Goal: Transaction & Acquisition: Purchase product/service

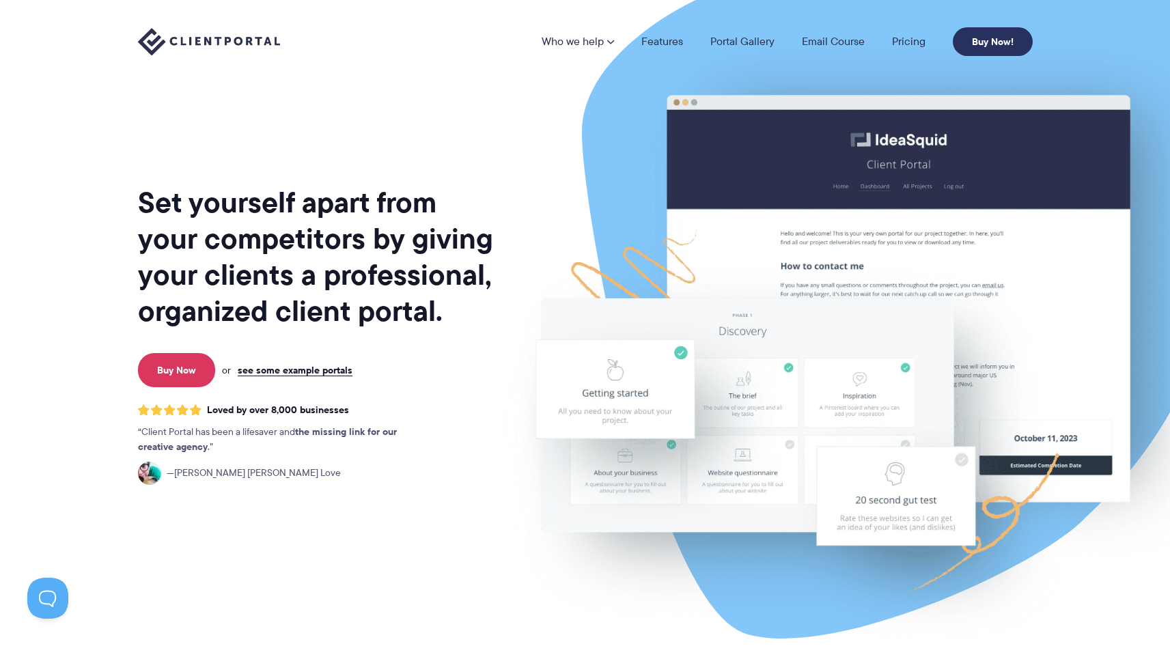
click at [982, 41] on link "Buy Now!" at bounding box center [993, 41] width 80 height 29
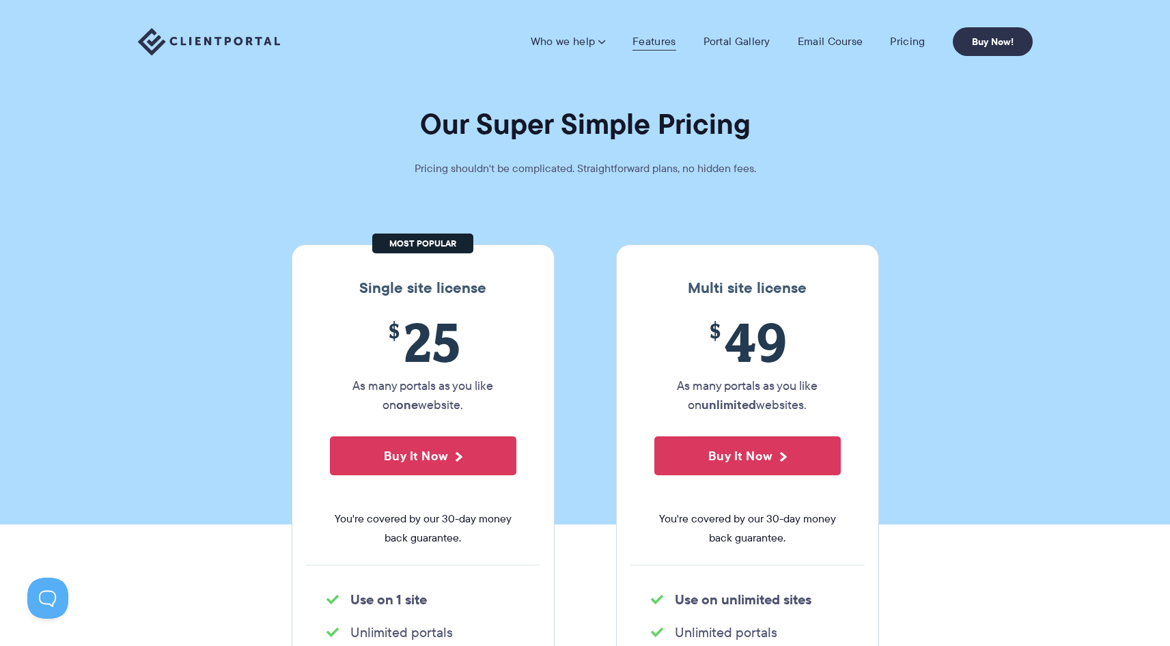
click at [651, 42] on link "Features" at bounding box center [653, 42] width 43 height 14
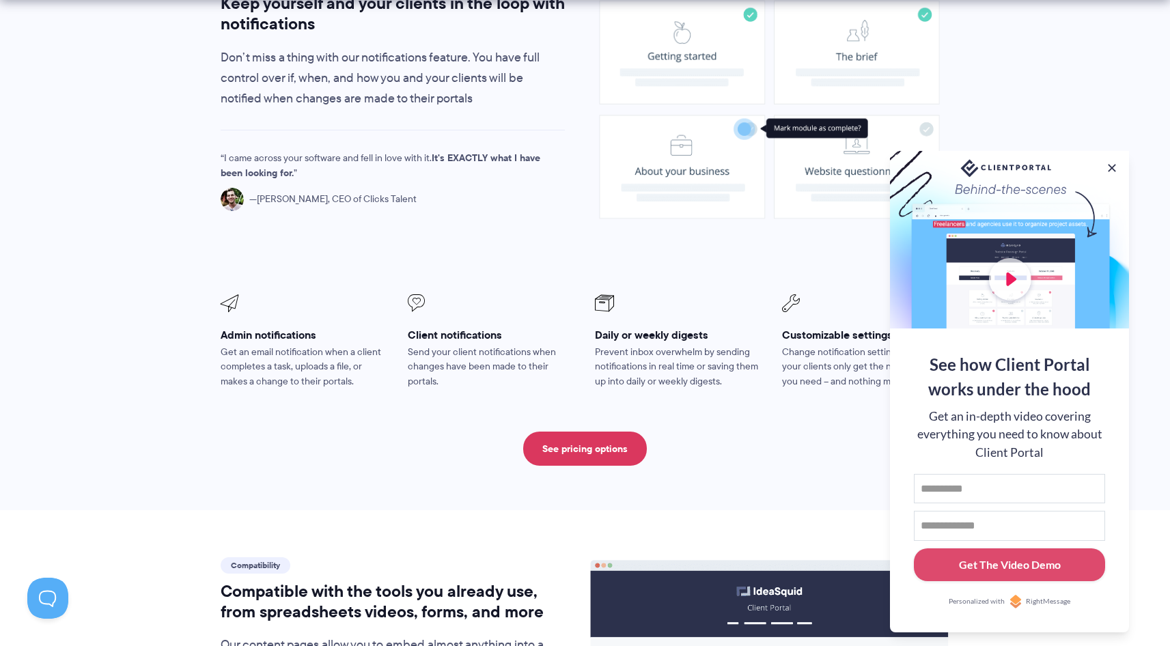
scroll to position [1145, 0]
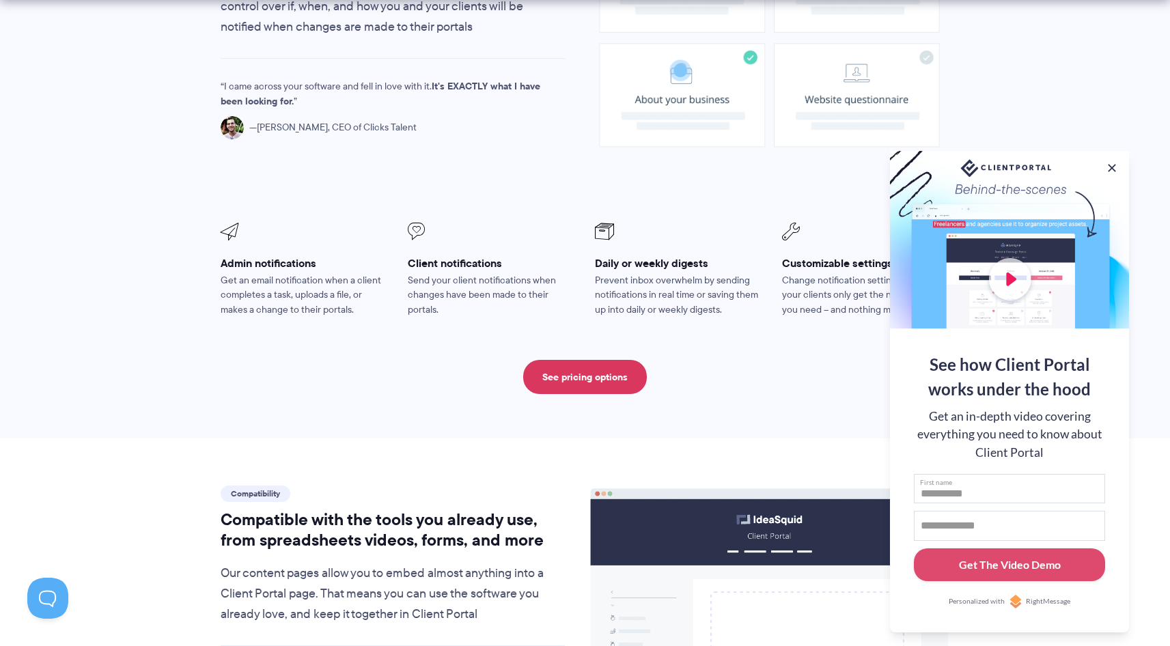
click at [977, 500] on input "First name" at bounding box center [1009, 489] width 191 height 30
type input "****"
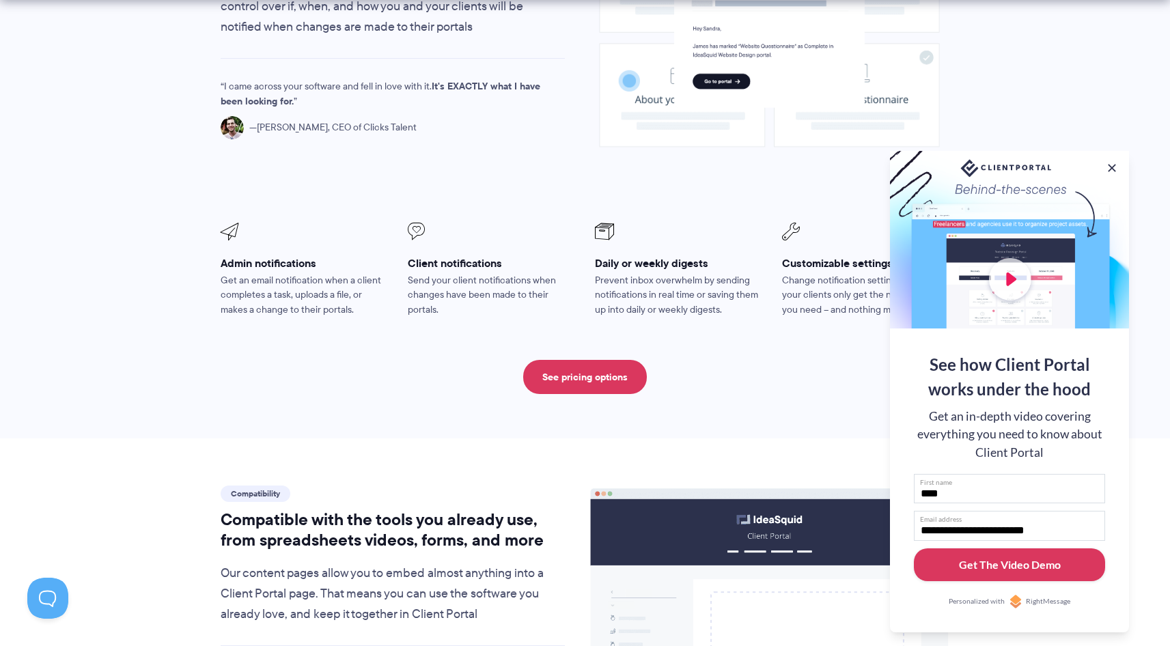
type input "**********"
click at [1043, 557] on div "Get The Video Demo" at bounding box center [1010, 565] width 102 height 16
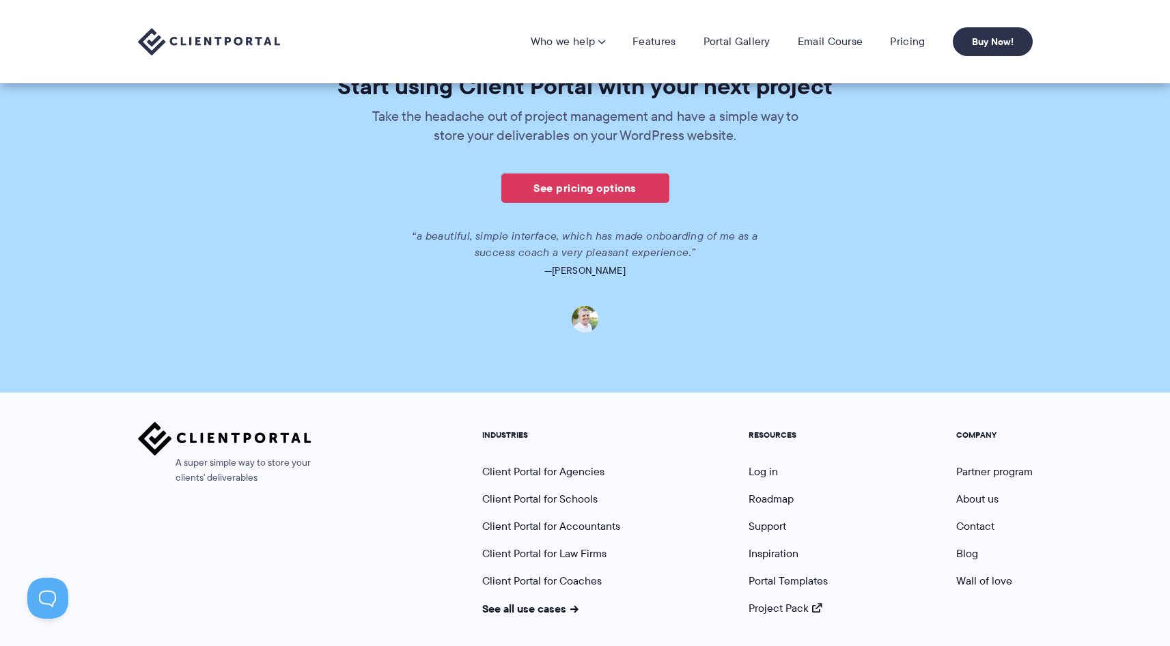
scroll to position [594, 0]
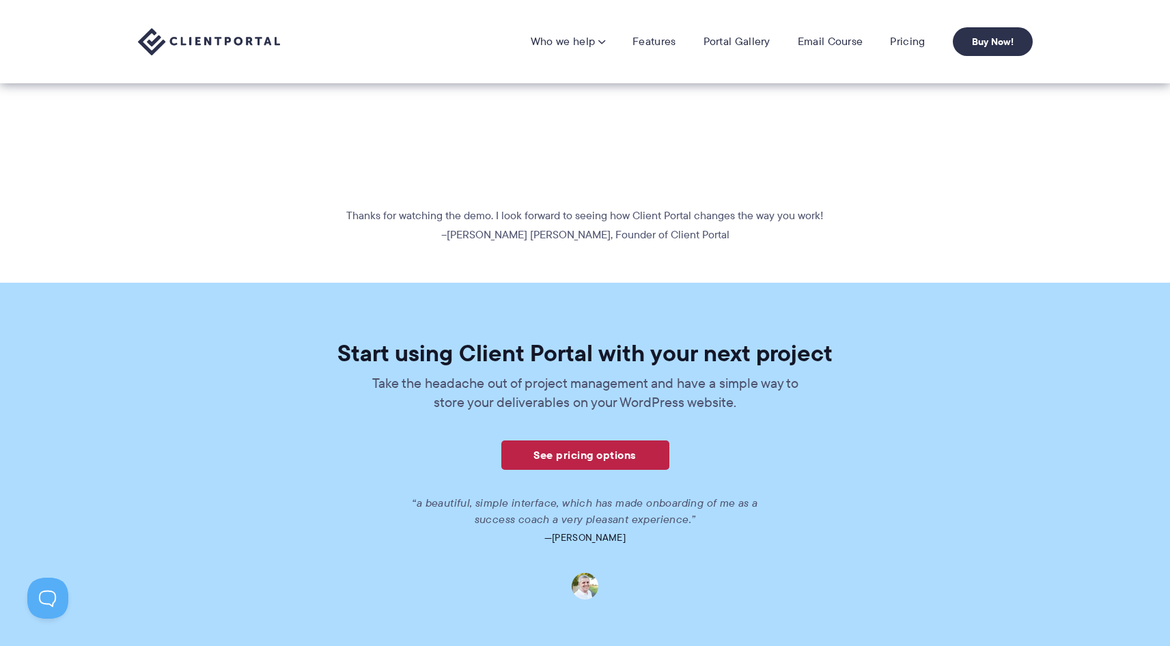
click at [587, 463] on link "See pricing options" at bounding box center [585, 454] width 168 height 29
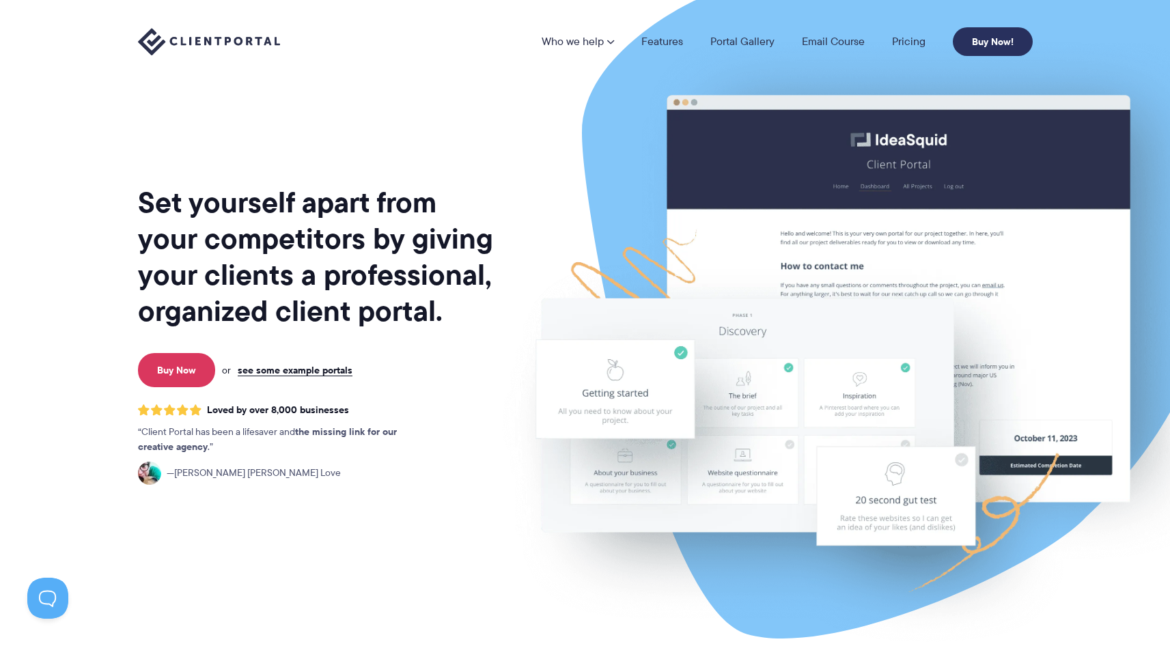
click at [974, 40] on link "Buy Now!" at bounding box center [993, 41] width 80 height 29
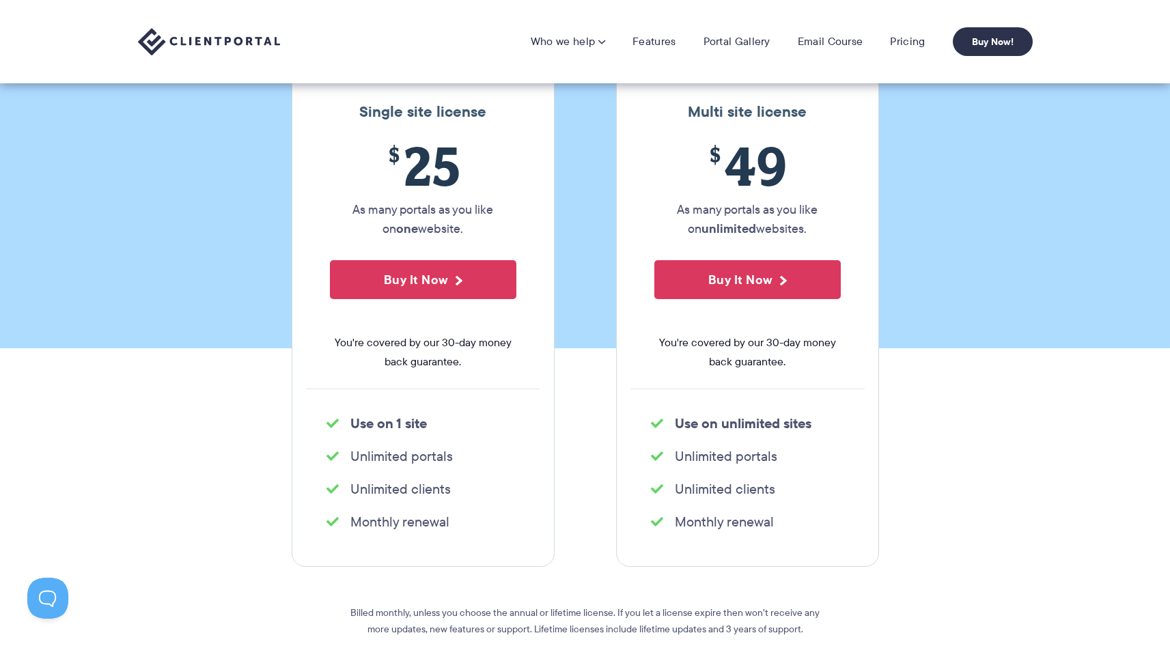
scroll to position [175, 0]
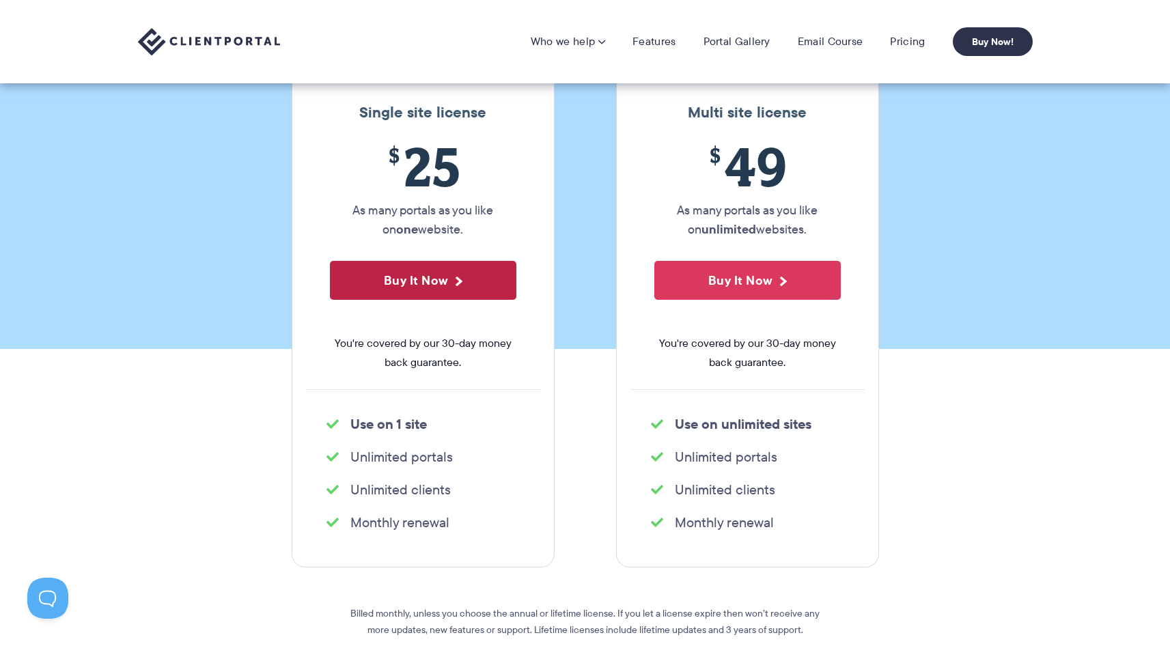
click at [419, 279] on button "Buy It Now" at bounding box center [423, 280] width 186 height 39
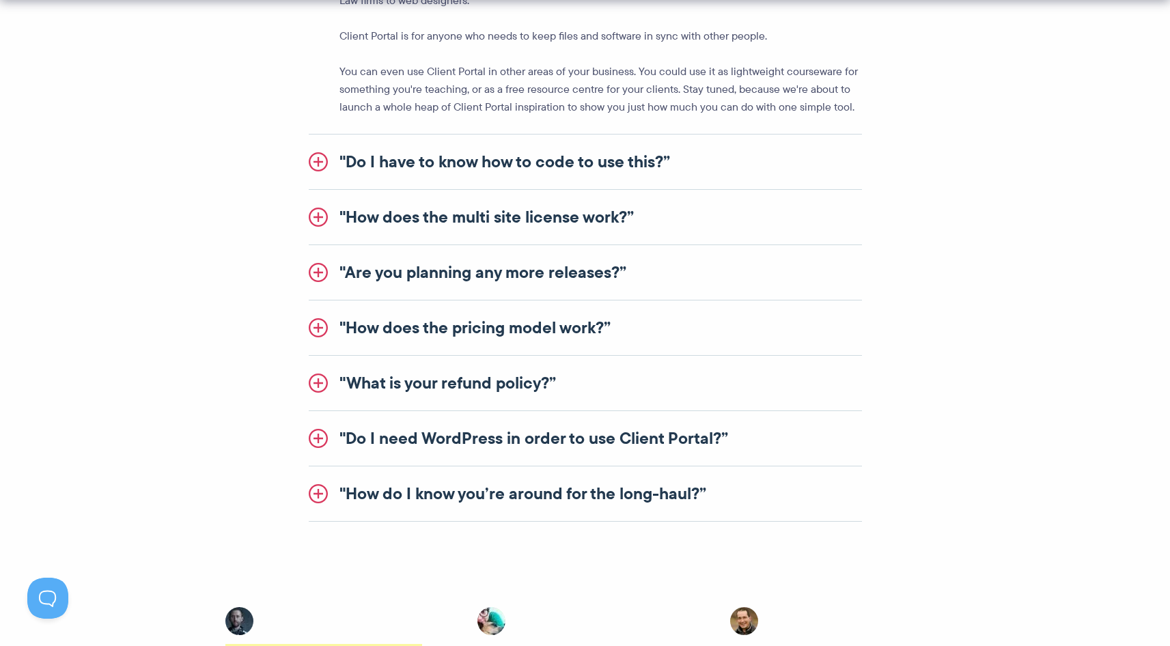
scroll to position [2358, 0]
